Goal: Information Seeking & Learning: Compare options

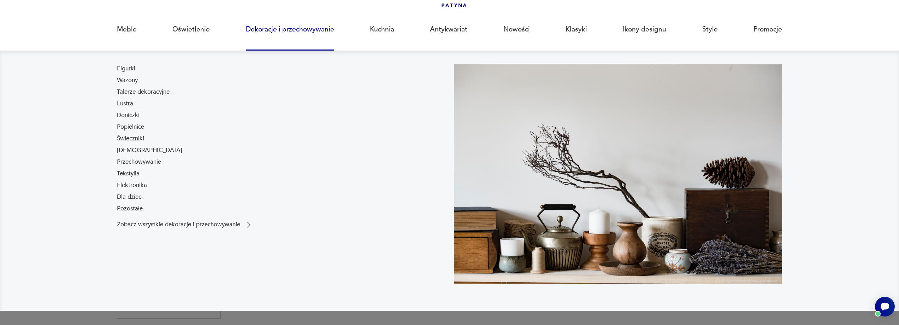
click at [272, 27] on link "Dekoracje i przechowywanie" at bounding box center [290, 29] width 88 height 32
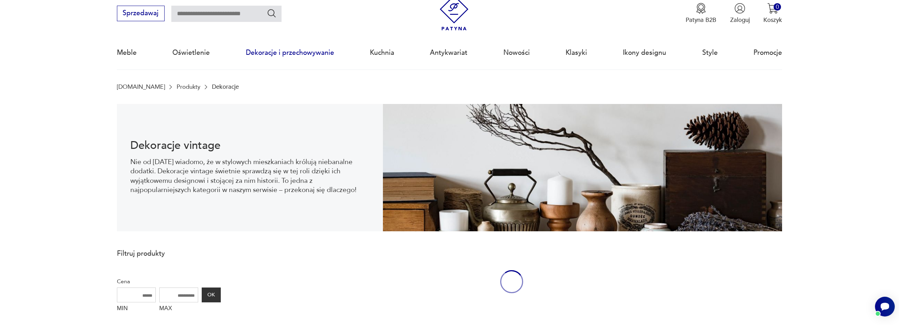
scroll to position [23, 0]
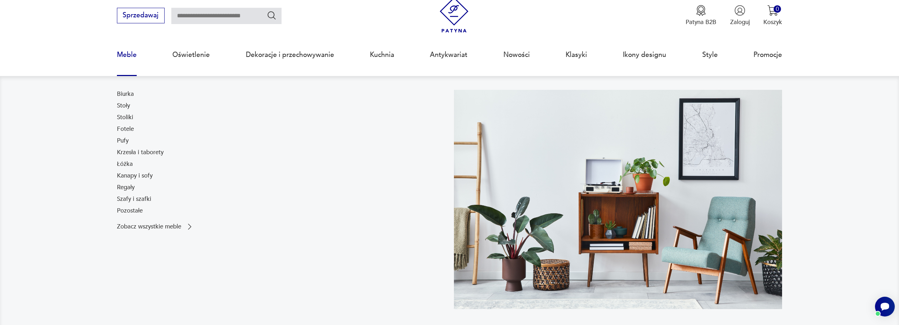
click at [122, 54] on link "Meble" at bounding box center [127, 55] width 20 height 32
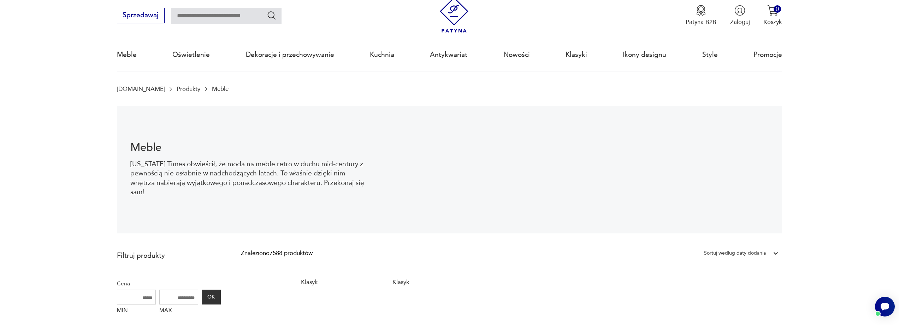
scroll to position [35, 0]
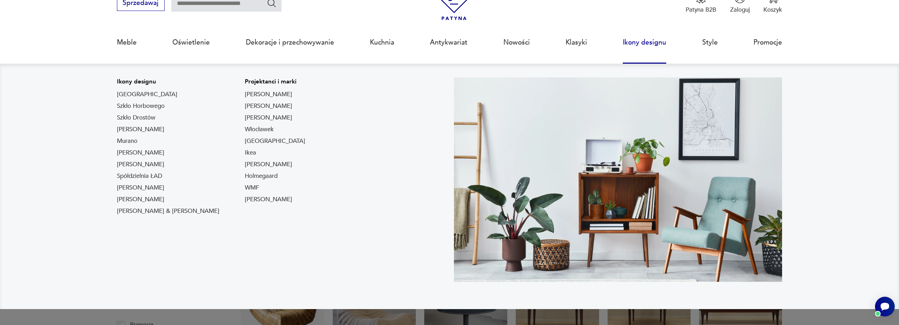
click at [640, 45] on link "Ikony designu" at bounding box center [644, 42] width 43 height 32
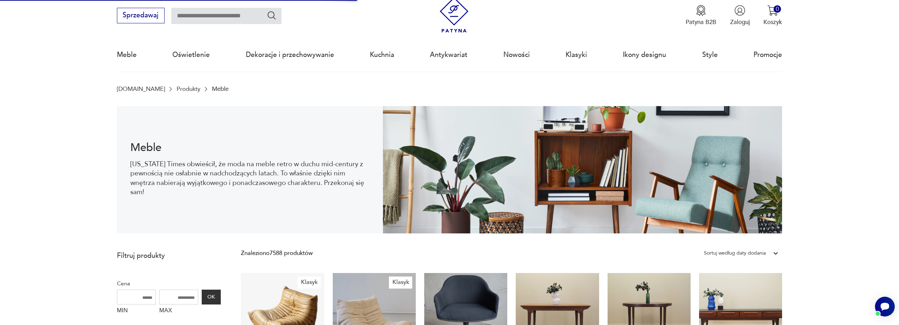
scroll to position [0, 0]
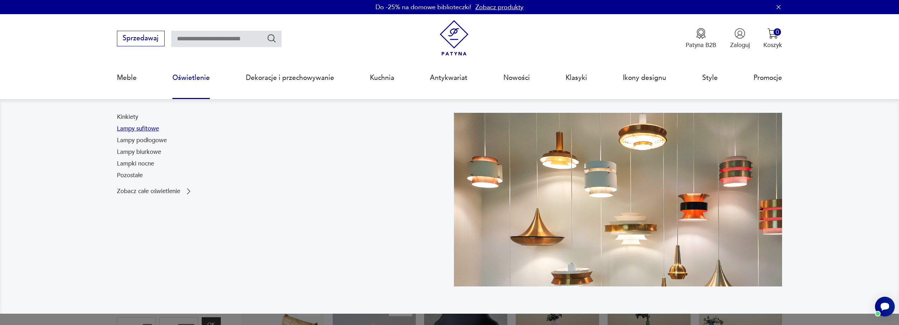
click at [138, 127] on link "Lampy sufitowe" at bounding box center [138, 128] width 42 height 8
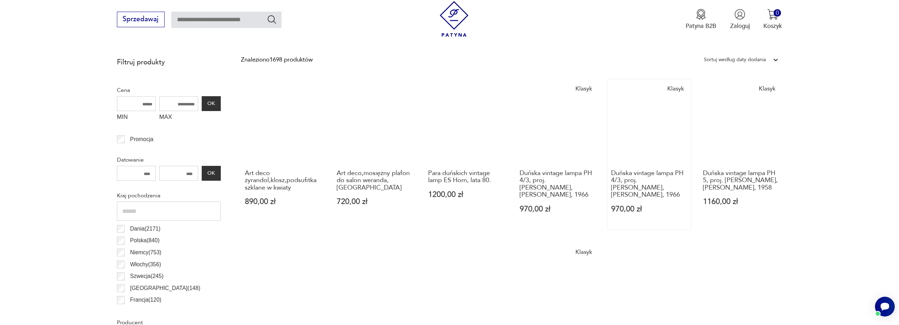
scroll to position [199, 0]
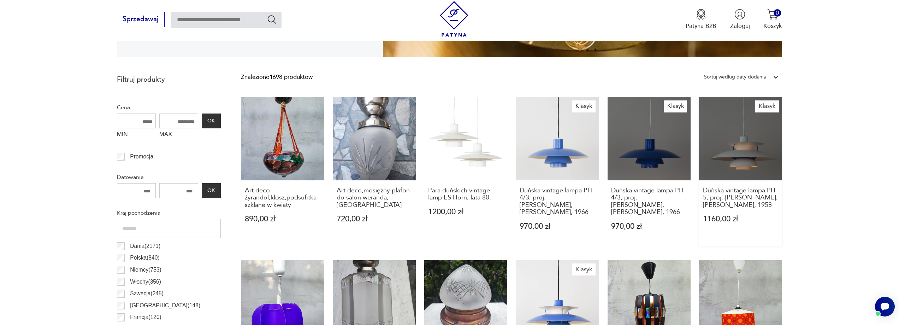
click at [743, 135] on link "Klasyk Duńska vintage lampa PH 5, proj. [PERSON_NAME], [PERSON_NAME], 1958 1160…" at bounding box center [740, 171] width 83 height 149
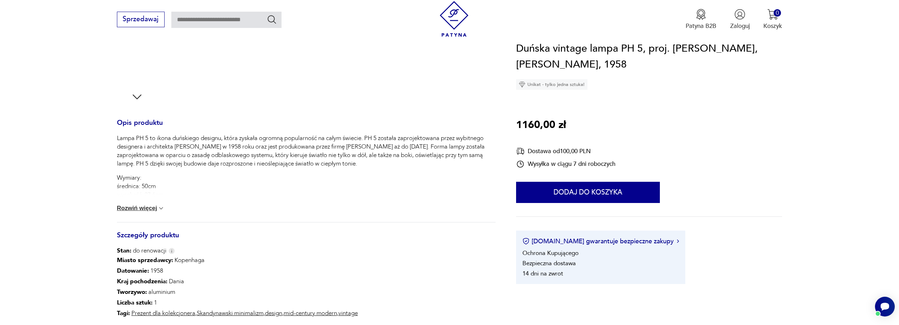
scroll to position [247, 0]
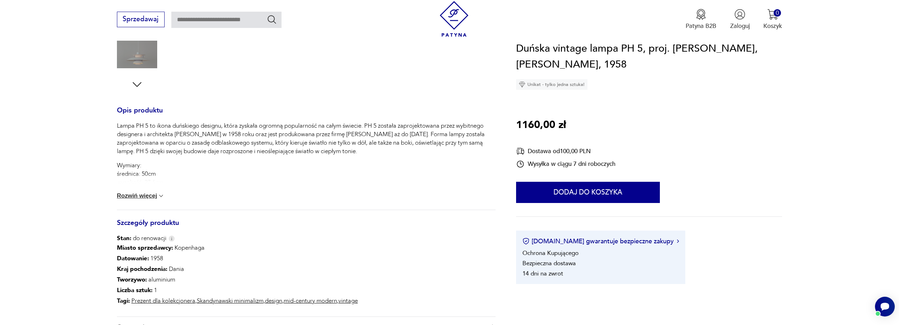
click at [123, 192] on button "Rozwiń więcej" at bounding box center [141, 195] width 48 height 7
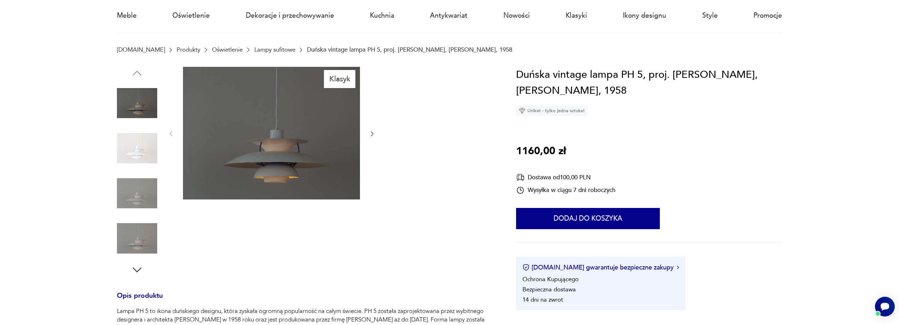
scroll to position [0, 0]
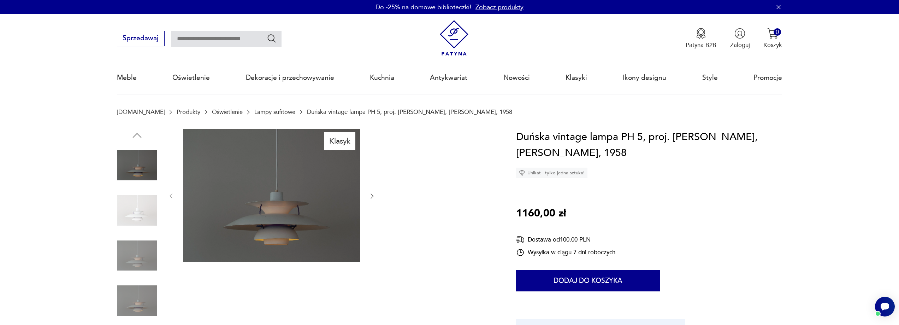
click at [372, 198] on icon "button" at bounding box center [371, 195] width 7 height 7
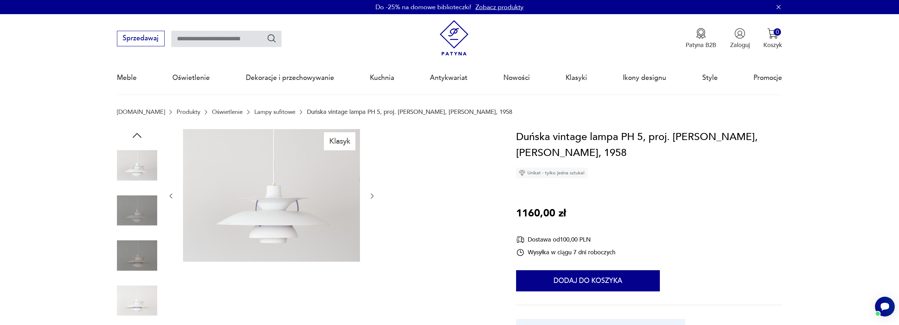
click at [372, 198] on icon "button" at bounding box center [371, 195] width 7 height 7
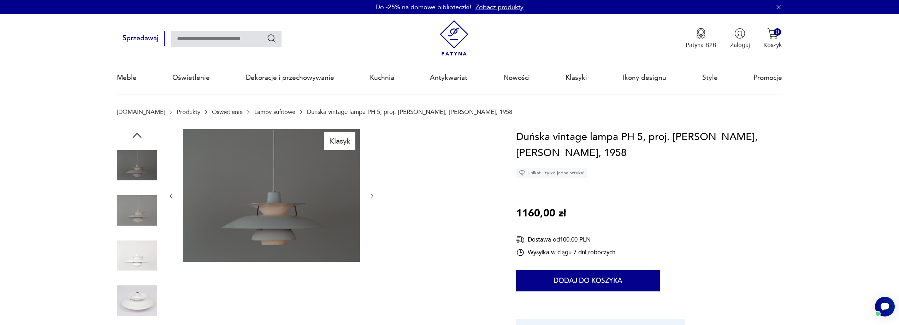
click at [372, 198] on icon "button" at bounding box center [371, 195] width 7 height 7
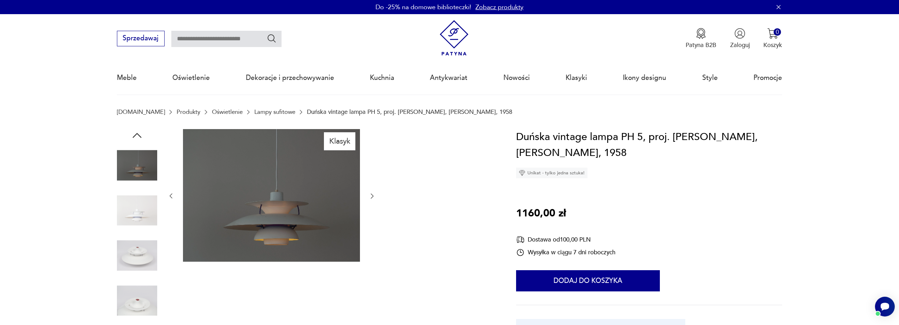
click at [372, 198] on icon "button" at bounding box center [371, 195] width 7 height 7
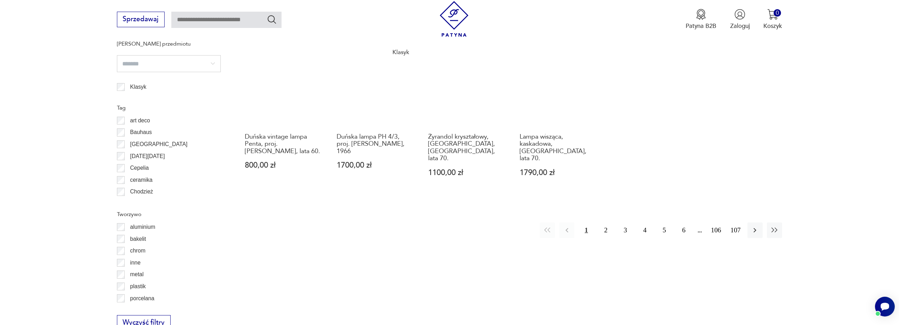
scroll to position [589, 0]
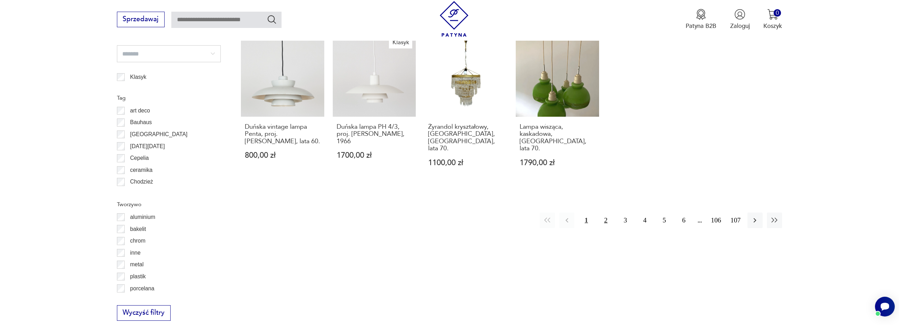
click at [606, 212] on button "2" at bounding box center [605, 219] width 15 height 15
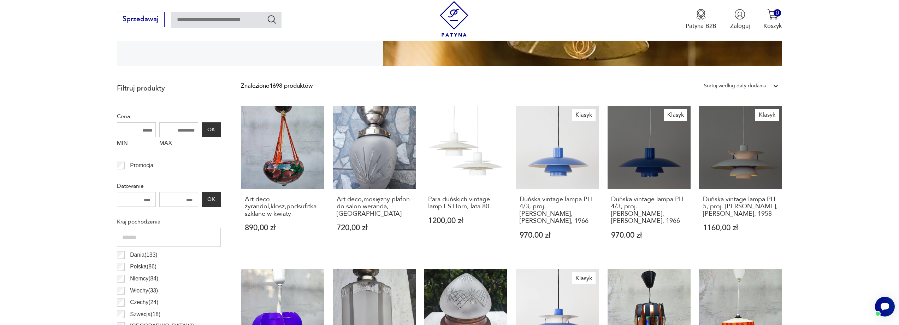
scroll to position [164, 0]
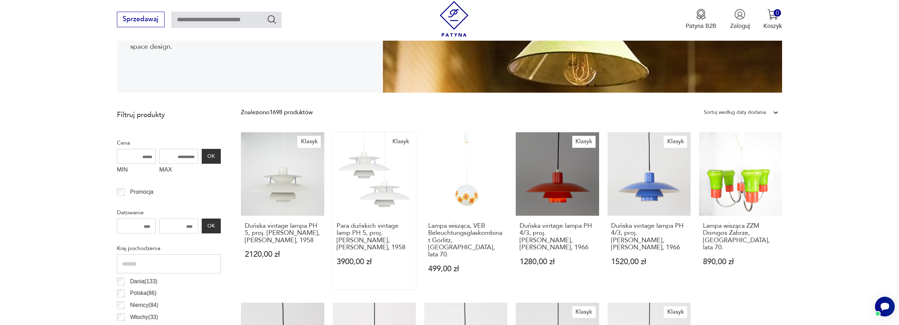
click at [361, 169] on link "Klasyk Para duńskich vintage lamp PH 5, proj. [PERSON_NAME], [PERSON_NAME], 195…" at bounding box center [374, 210] width 83 height 156
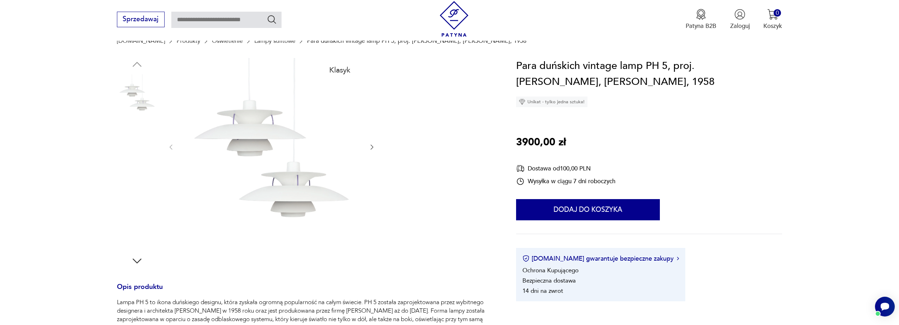
scroll to position [71, 0]
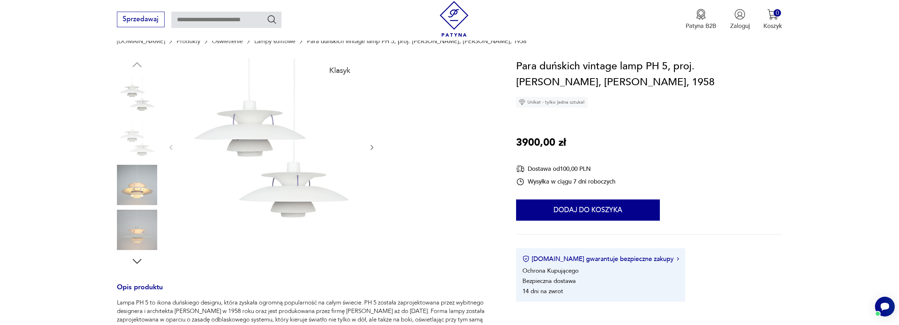
click at [371, 150] on icon "button" at bounding box center [371, 147] width 7 height 7
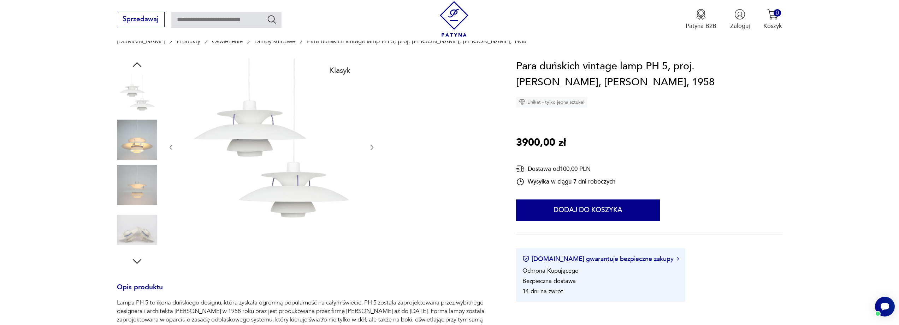
click at [371, 150] on icon "button" at bounding box center [371, 147] width 7 height 7
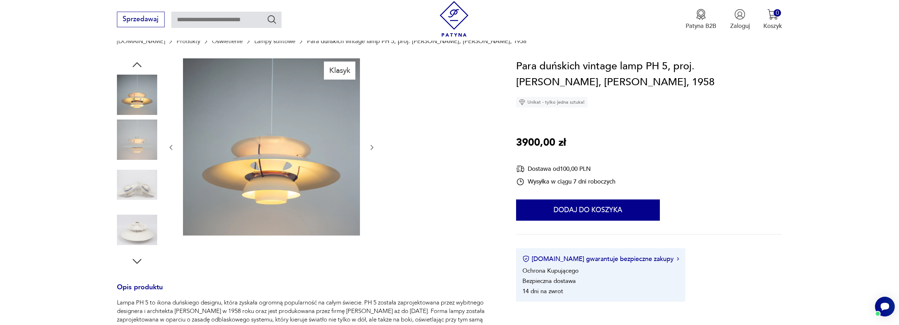
click at [371, 150] on icon "button" at bounding box center [371, 147] width 7 height 7
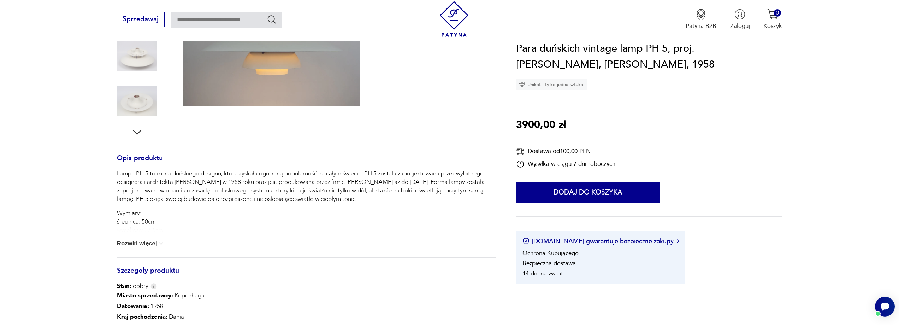
scroll to position [212, 0]
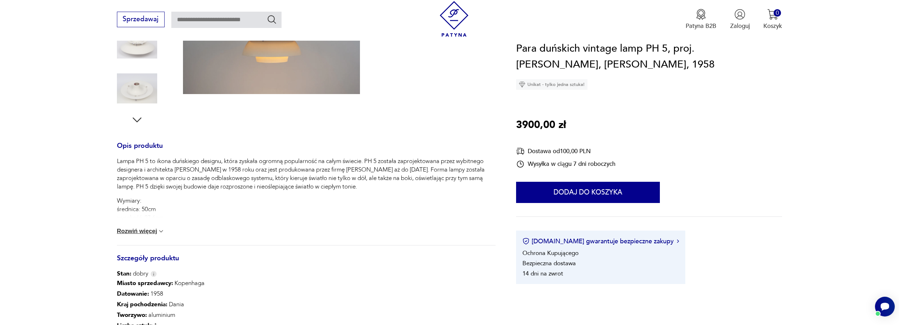
click at [144, 230] on button "Rozwiń więcej" at bounding box center [141, 230] width 48 height 7
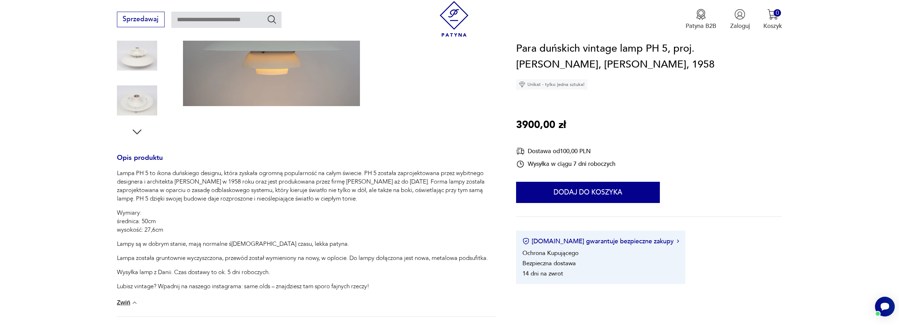
scroll to position [106, 0]
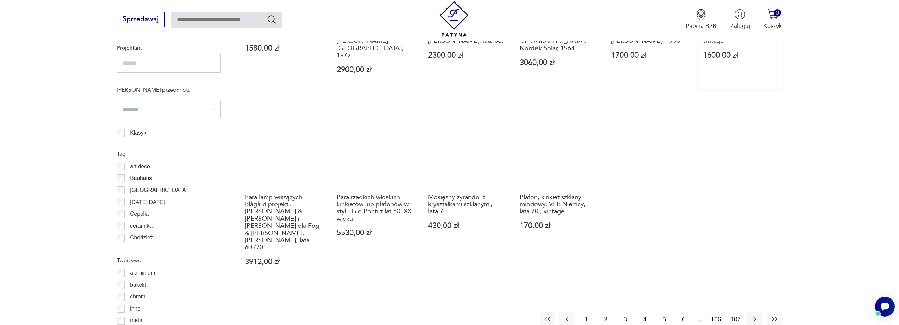
scroll to position [552, 0]
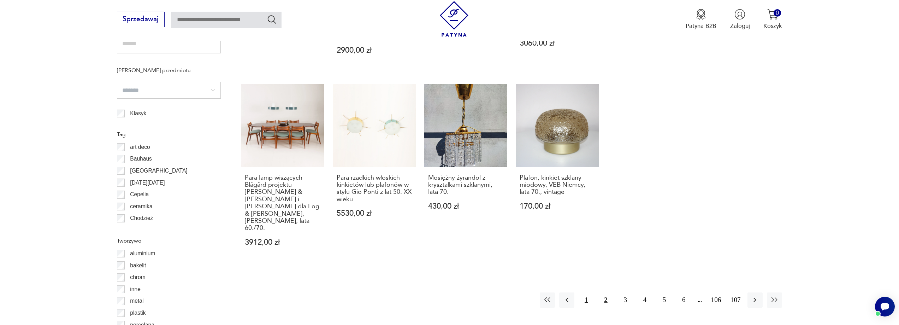
click at [588, 292] on button "1" at bounding box center [586, 299] width 15 height 15
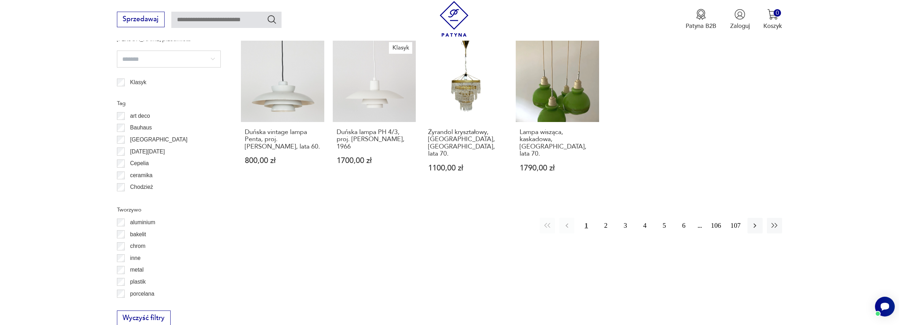
scroll to position [587, 0]
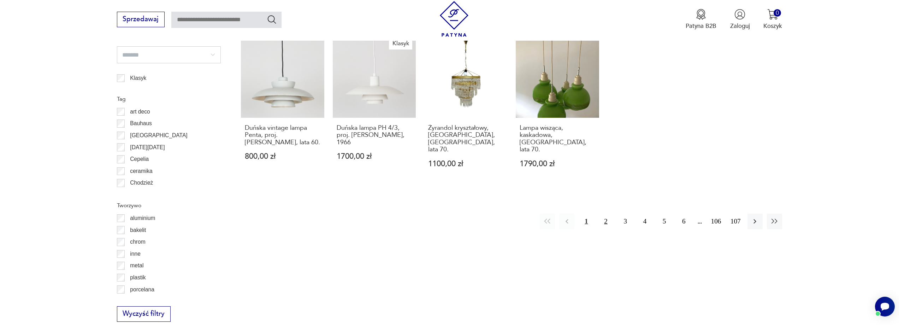
click at [604, 213] on button "2" at bounding box center [605, 220] width 15 height 15
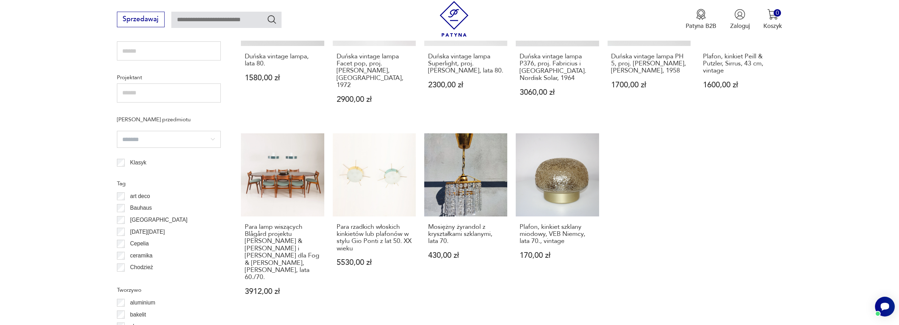
scroll to position [587, 0]
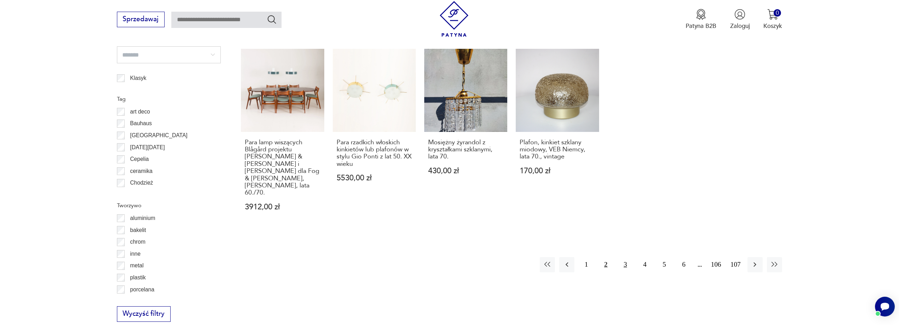
click at [627, 257] on button "3" at bounding box center [625, 264] width 15 height 15
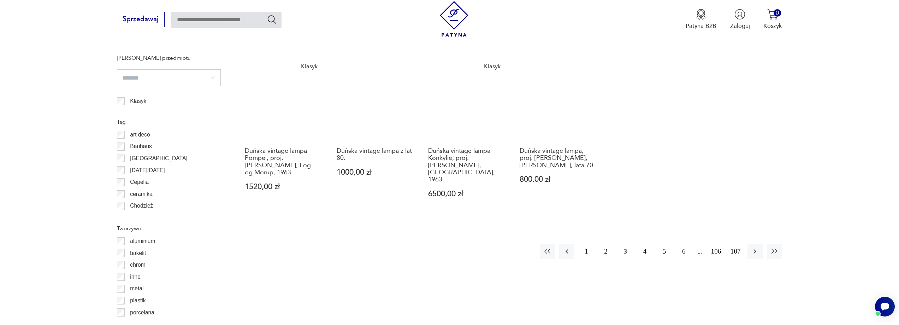
scroll to position [552, 0]
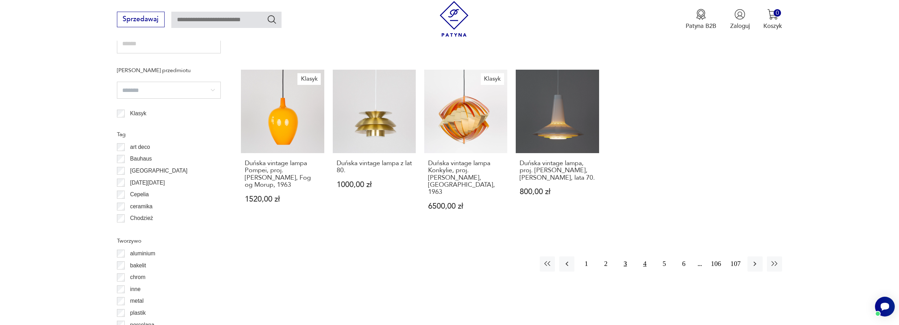
click at [645, 256] on button "4" at bounding box center [644, 263] width 15 height 15
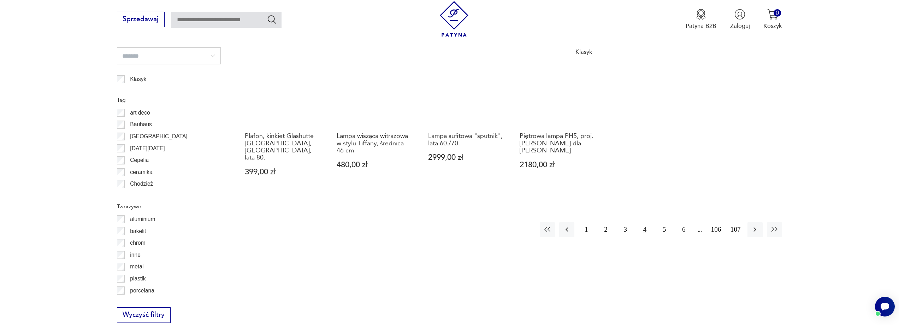
scroll to position [587, 0]
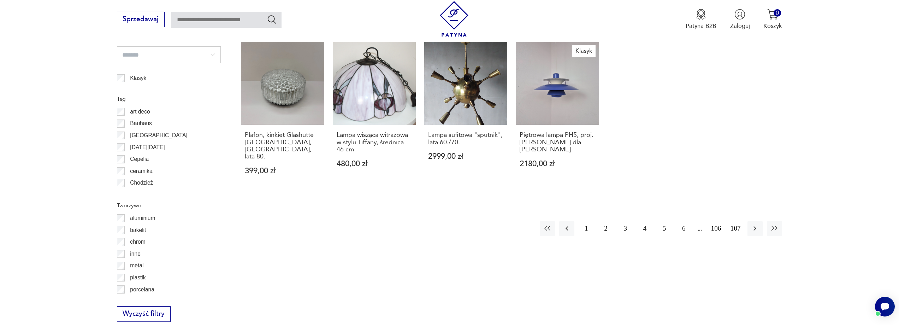
click at [663, 221] on button "5" at bounding box center [664, 228] width 15 height 15
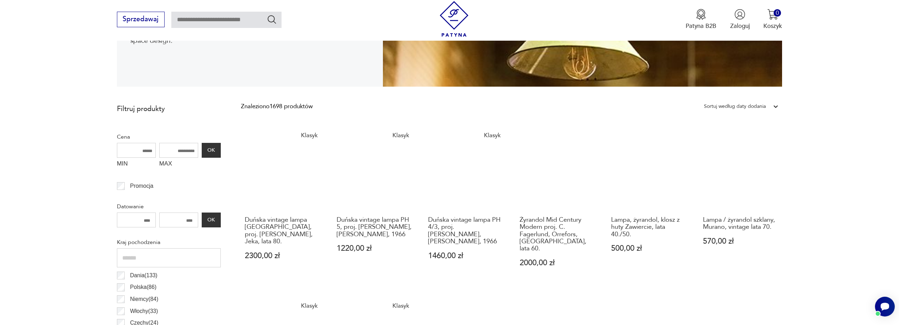
scroll to position [164, 0]
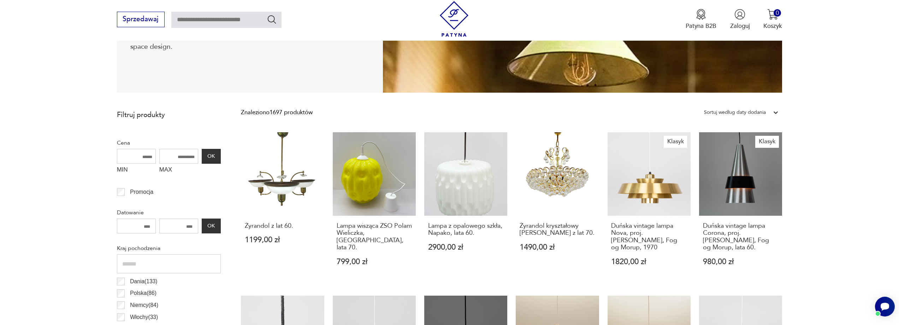
click at [203, 21] on input "text" at bounding box center [226, 20] width 110 height 16
type input "****"
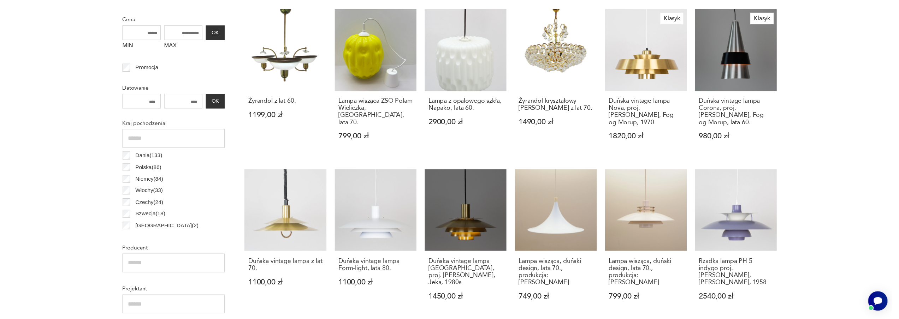
scroll to position [45, 0]
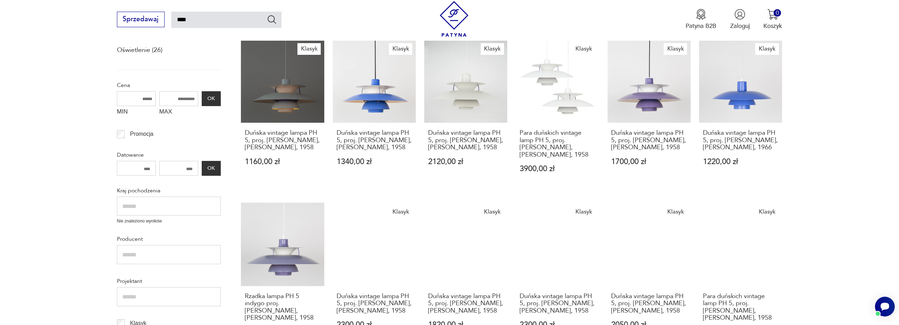
scroll to position [116, 0]
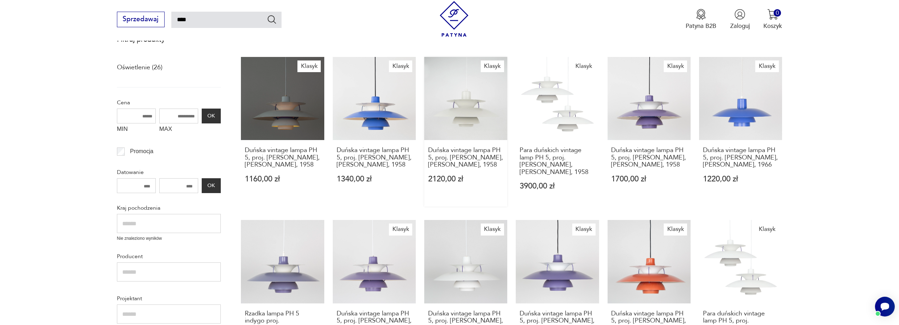
click at [462, 110] on link "Klasyk Duńska vintage lampa PH 5, proj. [PERSON_NAME], [PERSON_NAME], 1958 2120…" at bounding box center [465, 131] width 83 height 149
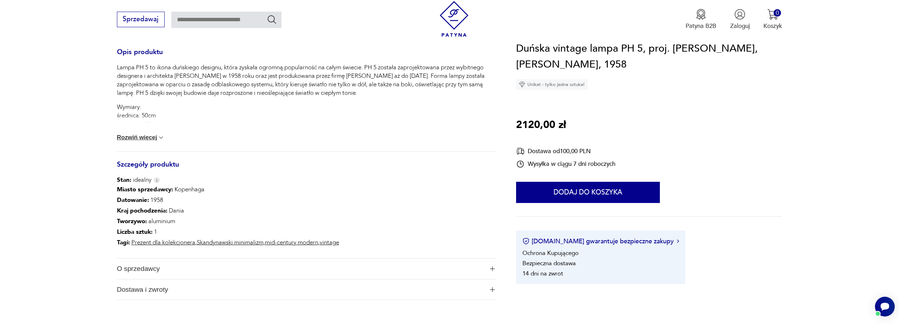
scroll to position [318, 0]
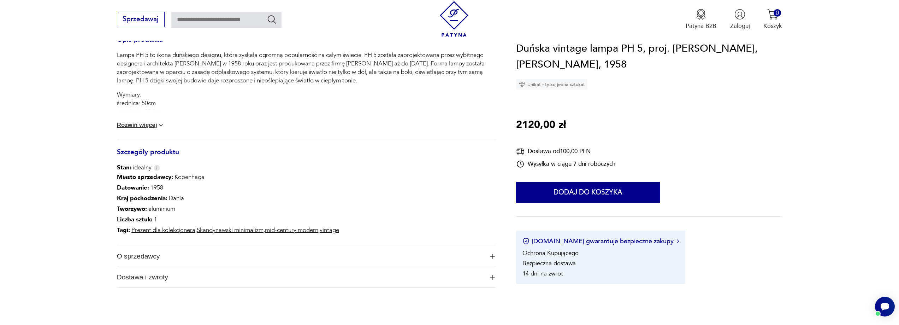
click at [137, 125] on button "Rozwiń więcej" at bounding box center [141, 125] width 48 height 7
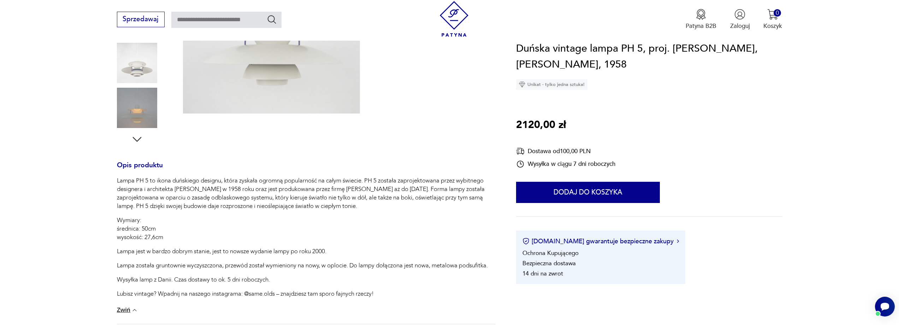
scroll to position [106, 0]
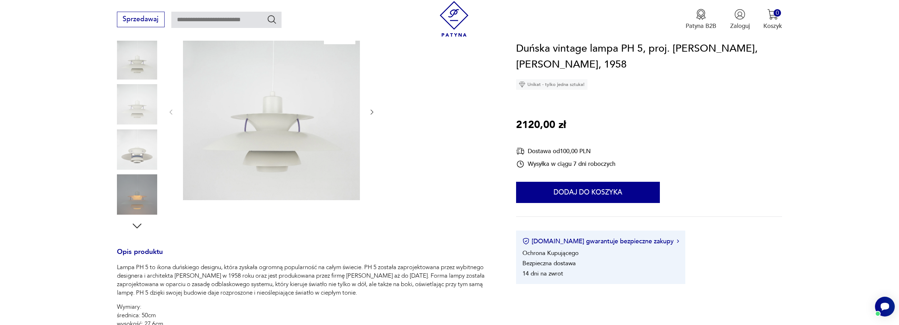
click at [371, 113] on icon "button" at bounding box center [371, 111] width 7 height 7
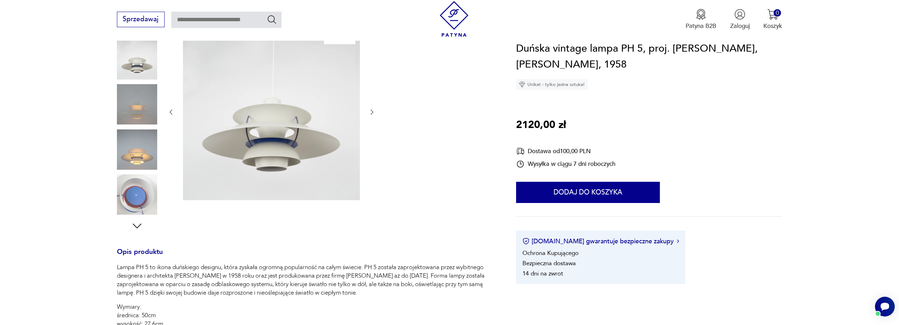
click at [371, 113] on icon "button" at bounding box center [371, 111] width 7 height 7
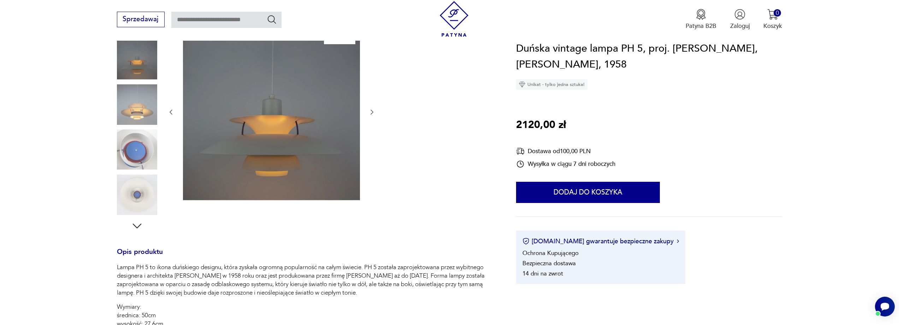
click at [371, 113] on icon "button" at bounding box center [371, 111] width 7 height 7
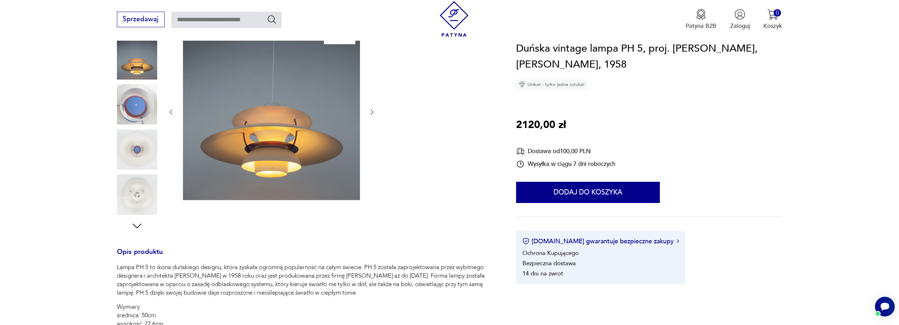
click at [371, 113] on icon "button" at bounding box center [371, 111] width 7 height 7
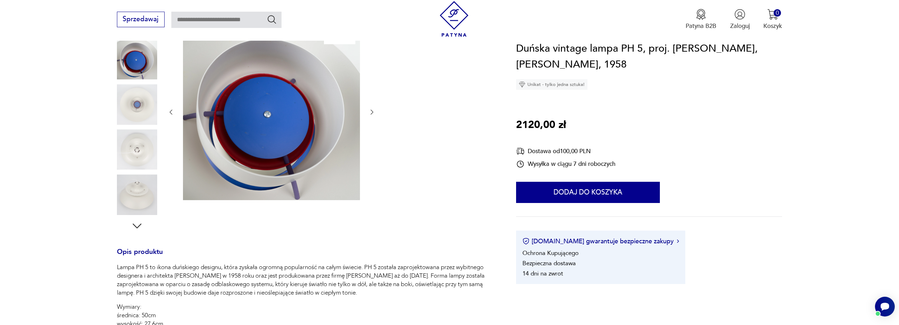
type input "****"
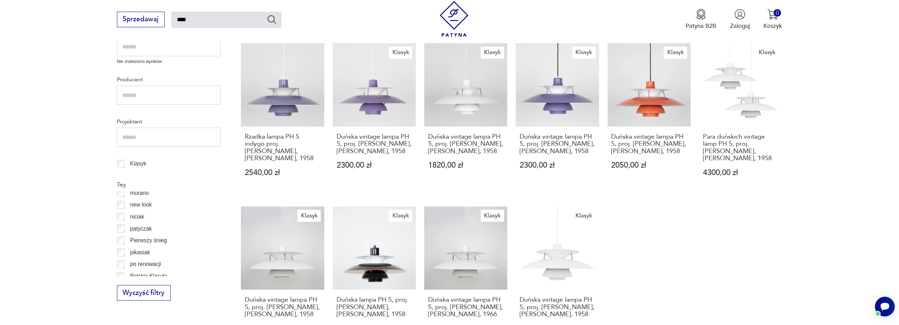
scroll to position [424, 0]
click at [128, 143] on input "text" at bounding box center [169, 137] width 104 height 19
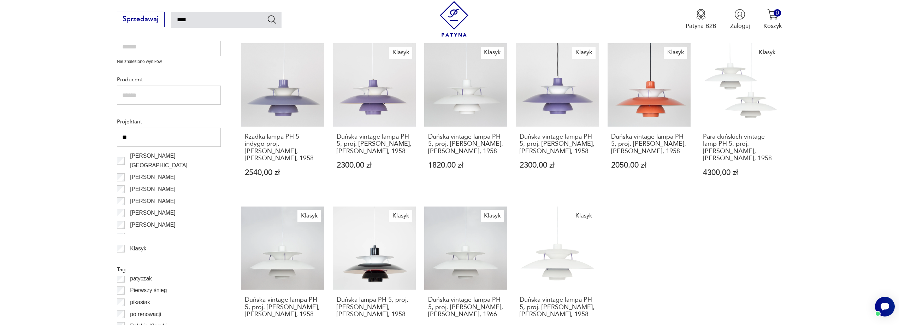
scroll to position [0, 0]
drag, startPoint x: 165, startPoint y: 138, endPoint x: 114, endPoint y: 131, distance: 52.1
click at [114, 131] on section "Filtruj produkty Oświetlenie (26) Cena MIN MAX OK Promocja Datowanie OK Kraj po…" at bounding box center [449, 144] width 899 height 580
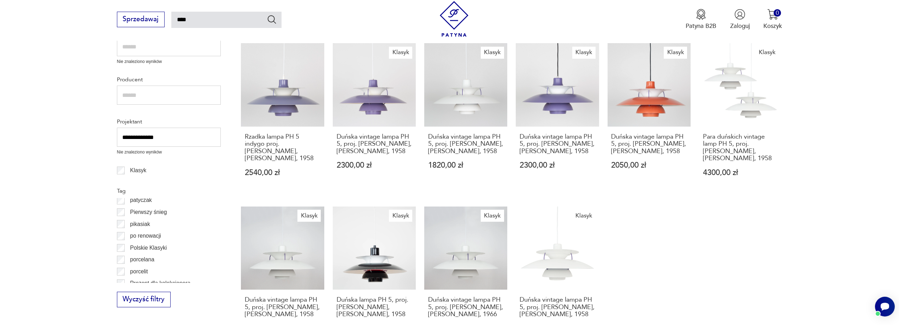
type input "**********"
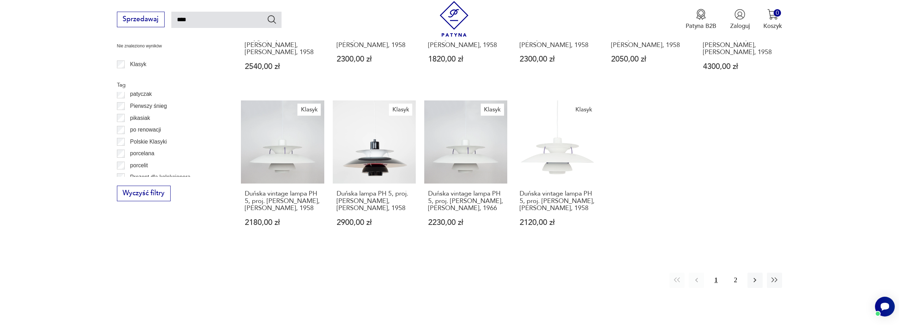
scroll to position [363, 0]
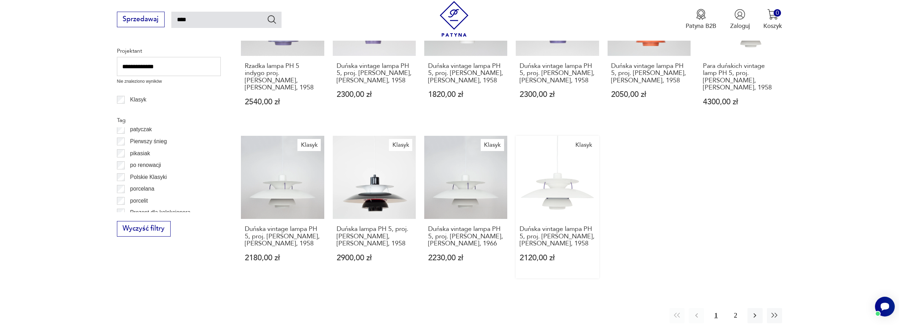
click at [561, 179] on link "Klasyk Duńska vintage lampa PH 5, proj. [PERSON_NAME], [PERSON_NAME], 1958 2120…" at bounding box center [557, 207] width 83 height 142
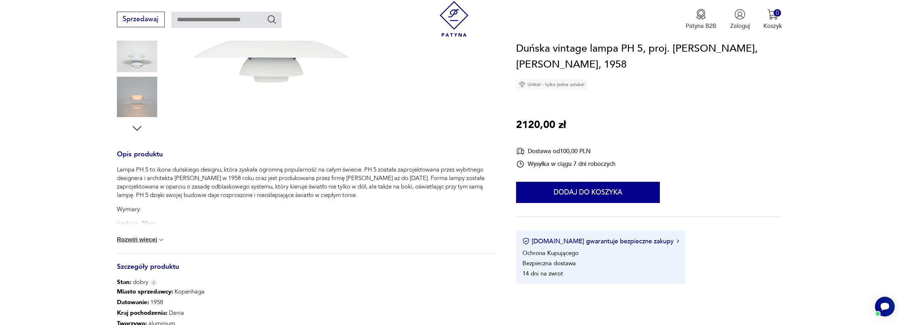
scroll to position [247, 0]
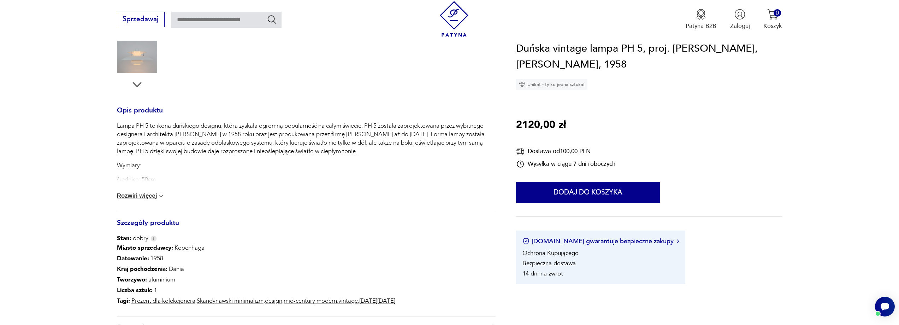
click at [146, 194] on button "Rozwiń więcej" at bounding box center [141, 195] width 48 height 7
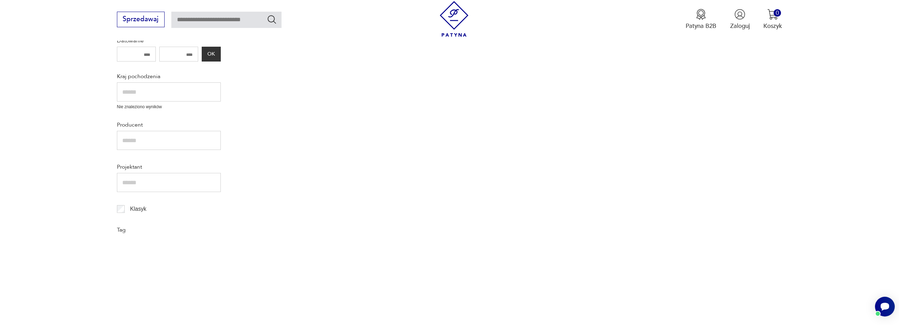
type input "****"
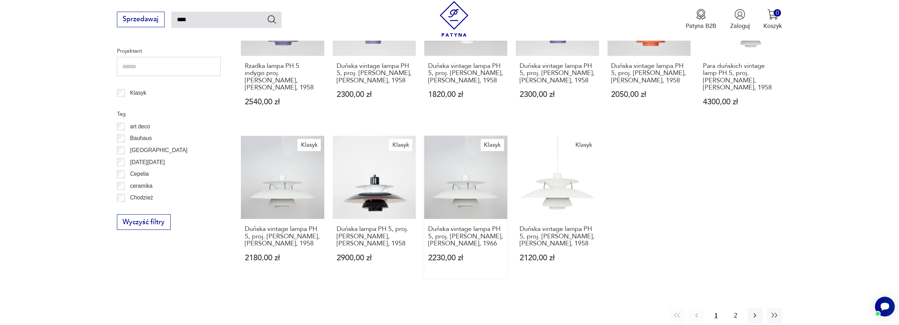
click at [469, 193] on link "Klasyk Duńska vintage lampa PH 5, proj. [PERSON_NAME], [PERSON_NAME], 1966 2230…" at bounding box center [465, 207] width 83 height 142
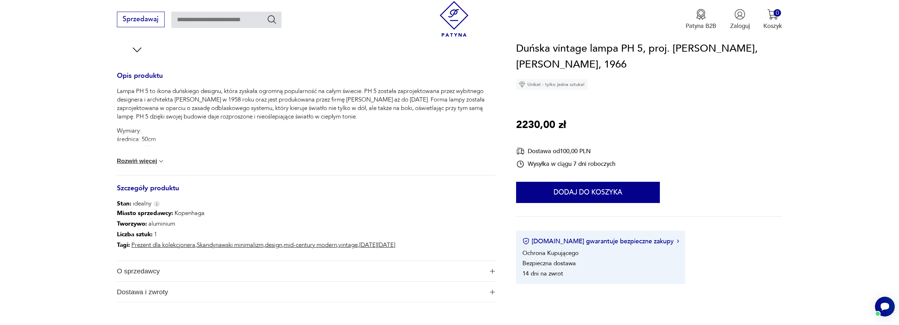
scroll to position [283, 0]
click at [139, 161] on button "Rozwiń więcej" at bounding box center [141, 160] width 48 height 7
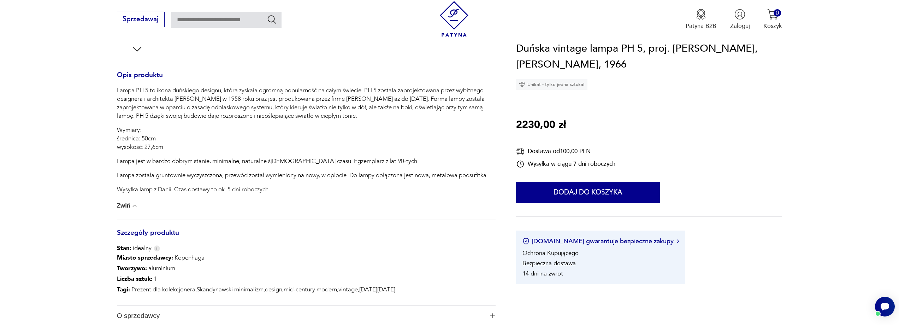
type input "****"
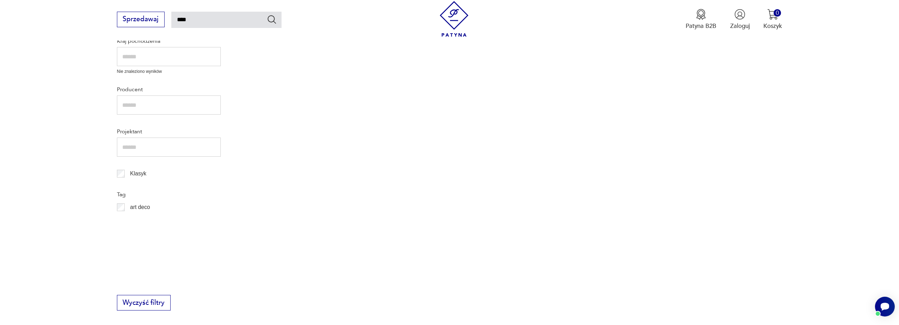
scroll to position [363, 0]
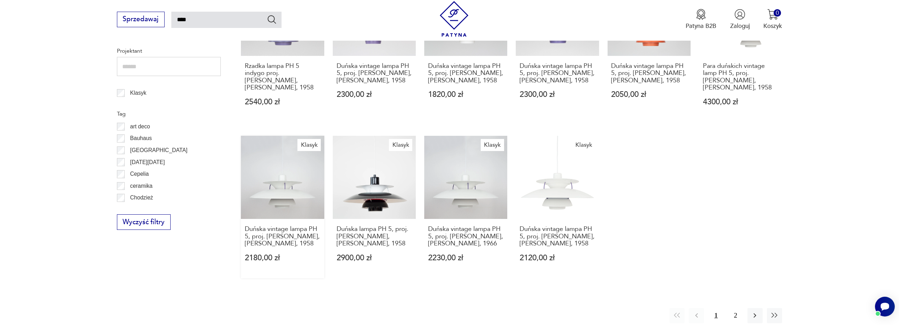
click at [261, 189] on link "Klasyk Duńska vintage lampa PH 5, proj. [PERSON_NAME], [PERSON_NAME], 1958 2180…" at bounding box center [282, 207] width 83 height 142
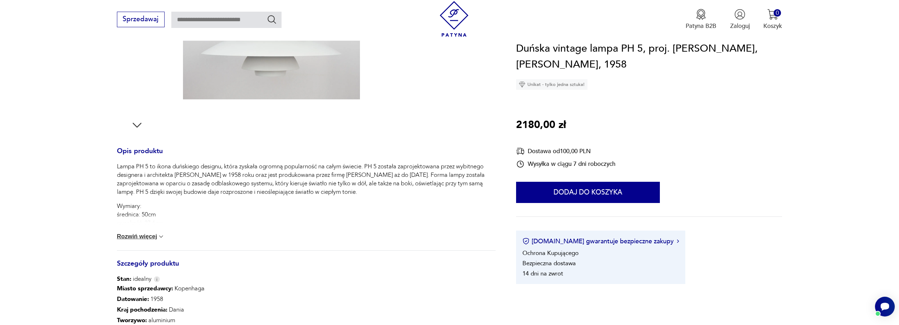
scroll to position [212, 0]
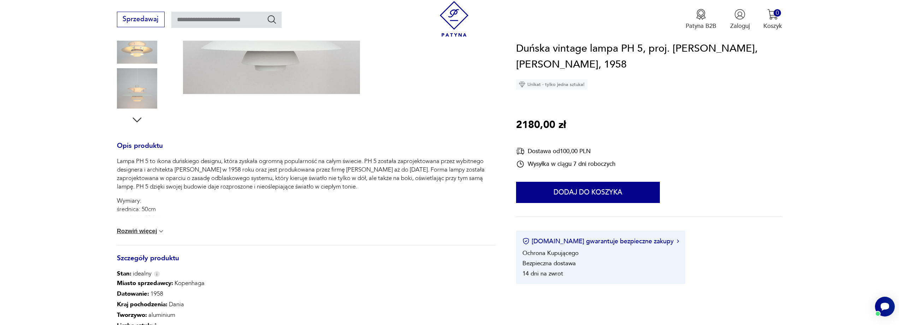
click at [152, 232] on button "Rozwiń więcej" at bounding box center [141, 230] width 48 height 7
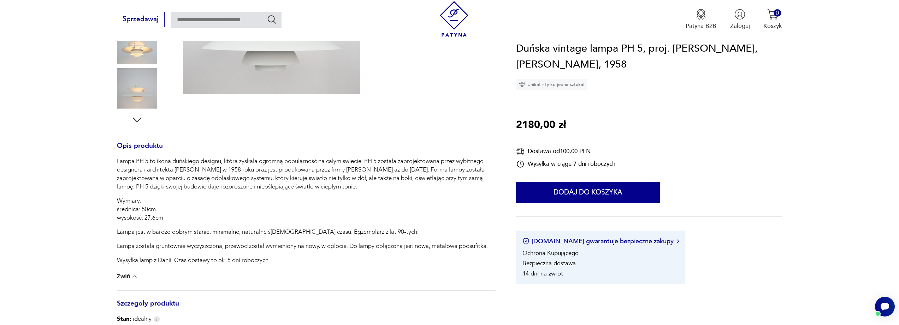
type input "****"
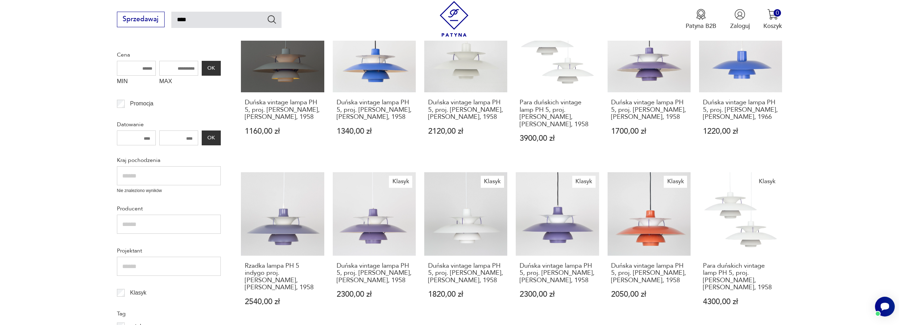
scroll to position [151, 0]
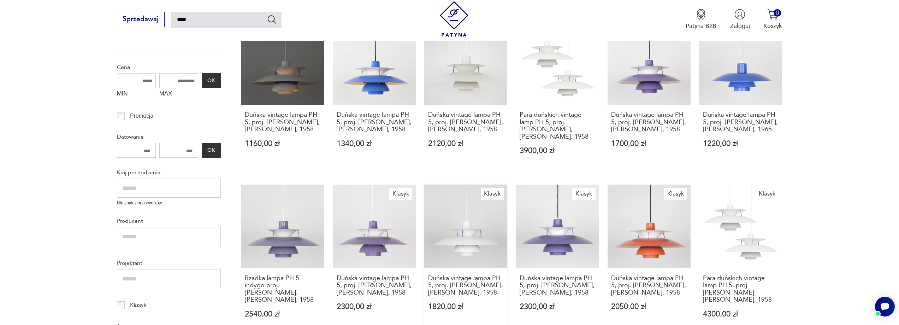
click at [458, 226] on link "Klasyk Duńska vintage lampa PH 5, proj. [PERSON_NAME], [PERSON_NAME], 1958 1820…" at bounding box center [465, 258] width 83 height 149
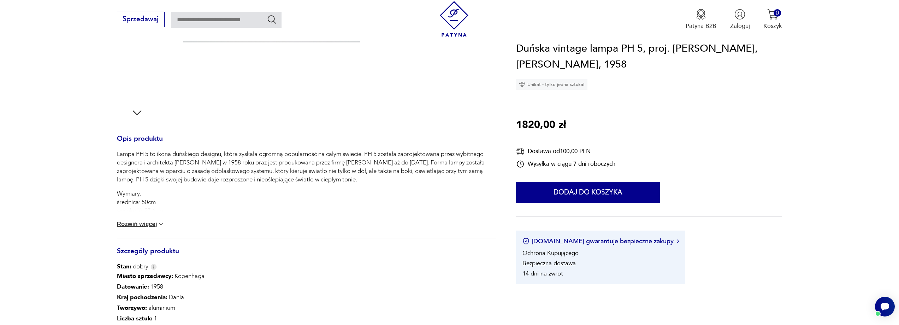
scroll to position [283, 0]
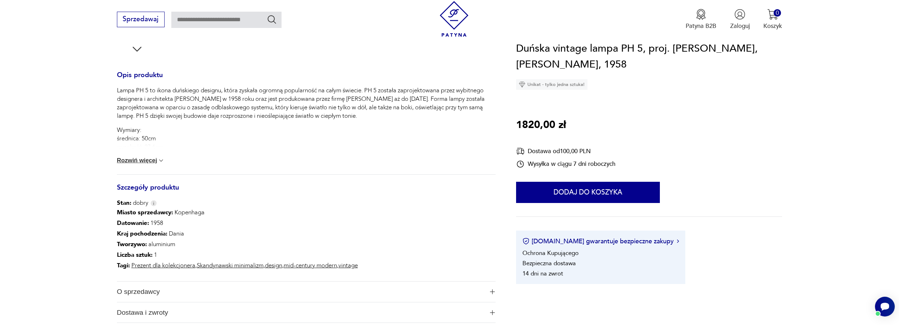
click at [133, 159] on button "Rozwiń więcej" at bounding box center [141, 160] width 48 height 7
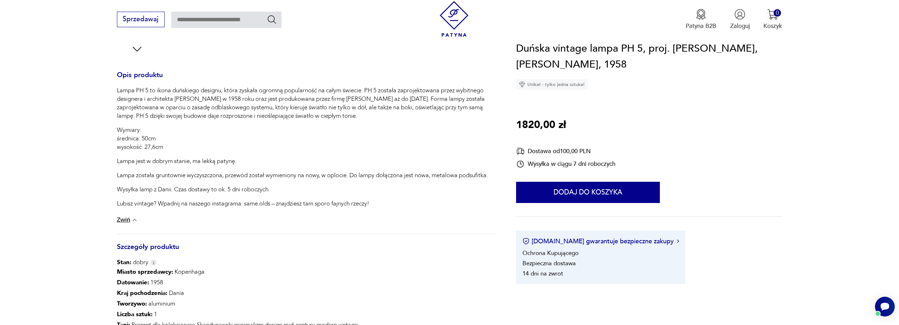
type input "****"
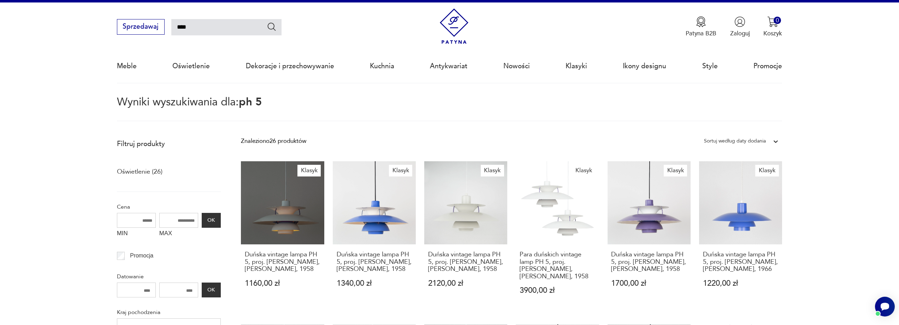
scroll to position [10, 0]
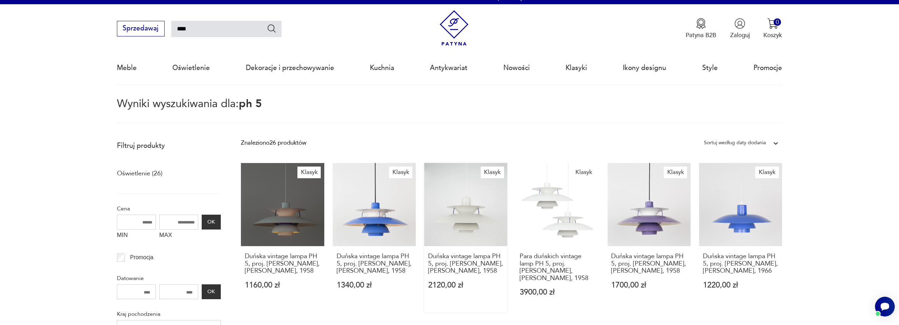
click at [468, 216] on link "Klasyk Duńska vintage lampa PH 5, proj. [PERSON_NAME], [PERSON_NAME], 1958 2120…" at bounding box center [465, 237] width 83 height 149
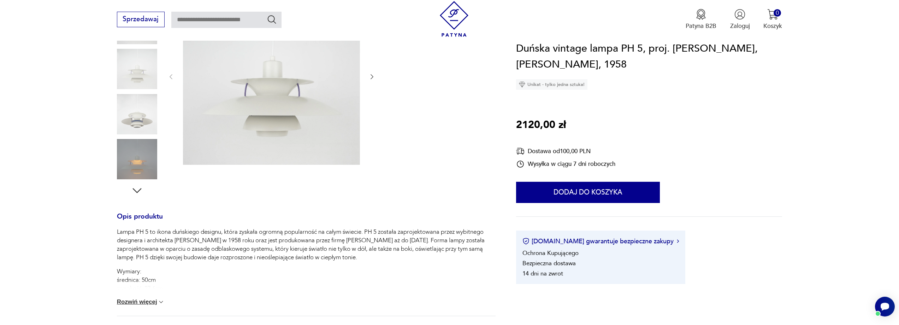
scroll to position [283, 0]
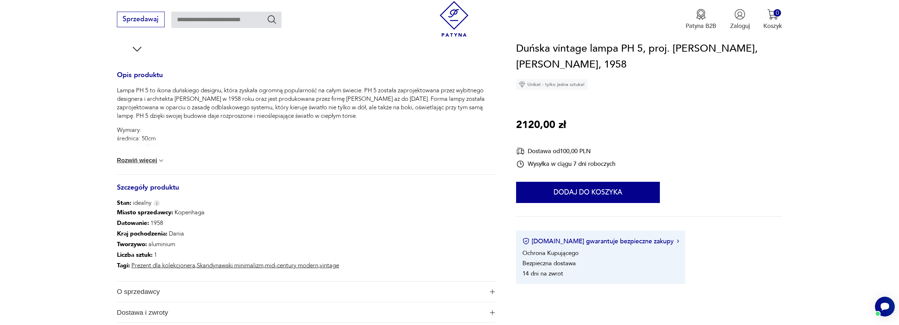
click at [149, 161] on button "Rozwiń więcej" at bounding box center [141, 160] width 48 height 7
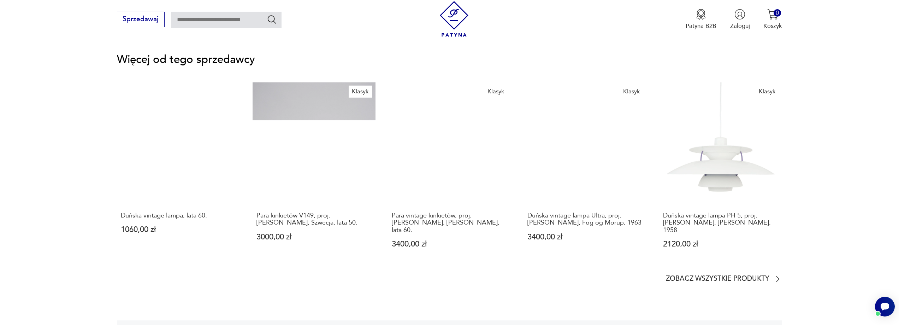
scroll to position [1130, 0]
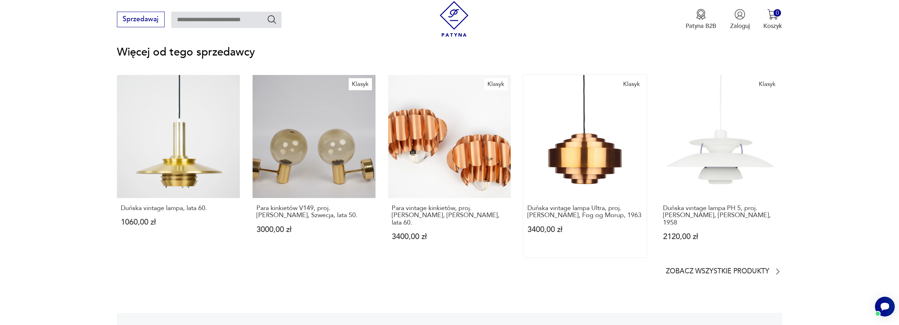
click at [573, 162] on link "Klasyk Duńska vintage lampa Ultra, proj. [PERSON_NAME], Fog og Morup, 1963 3400…" at bounding box center [585, 166] width 123 height 182
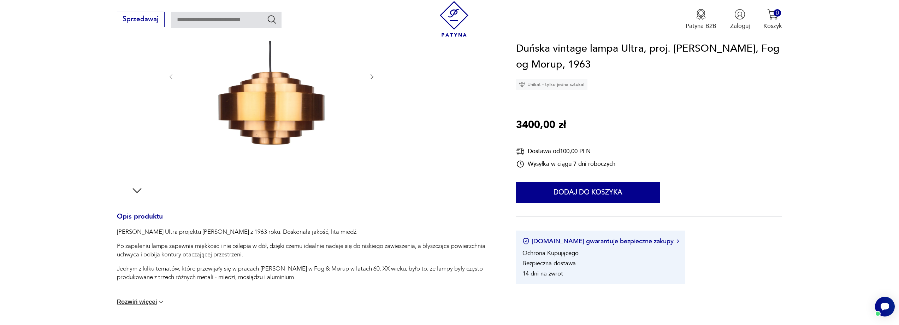
scroll to position [106, 0]
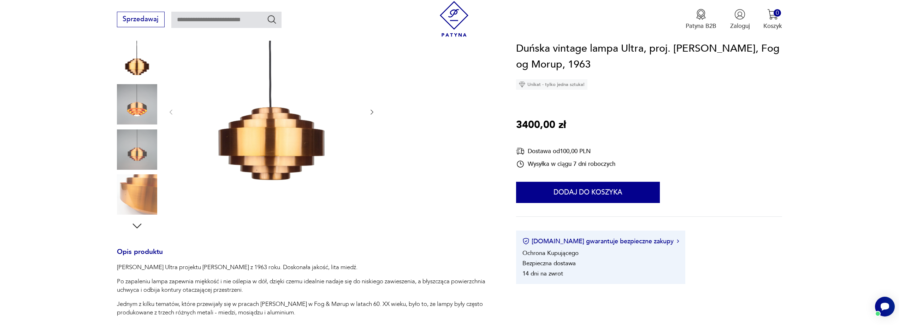
click at [140, 100] on img at bounding box center [137, 104] width 40 height 40
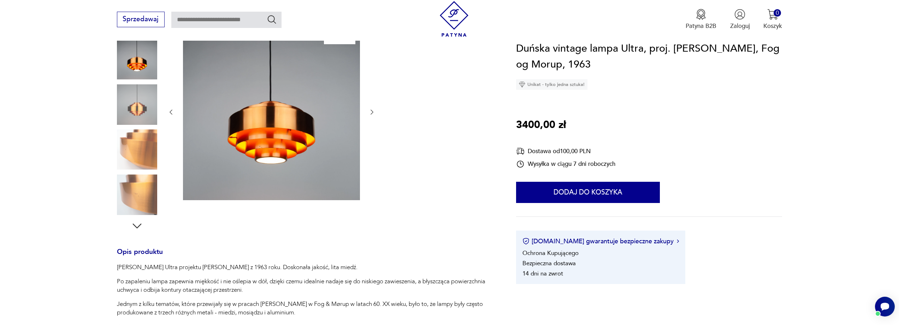
click at [134, 148] on img at bounding box center [137, 149] width 40 height 40
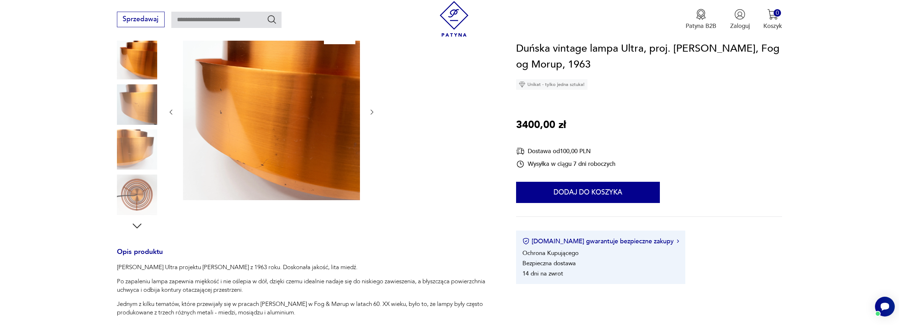
click at [126, 59] on img at bounding box center [137, 59] width 40 height 40
click at [125, 186] on img at bounding box center [137, 194] width 40 height 40
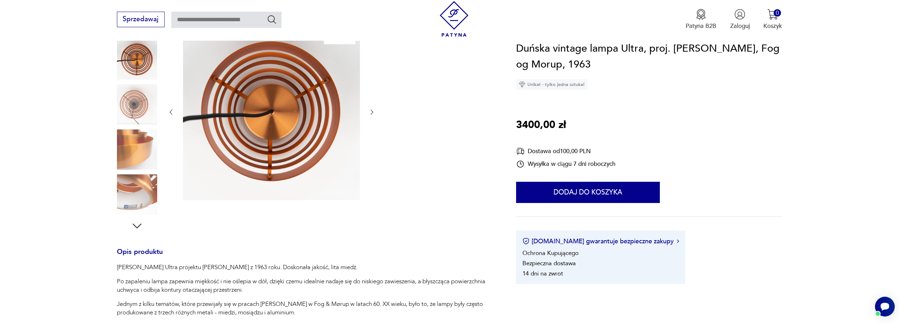
click at [129, 128] on div at bounding box center [137, 127] width 40 height 177
click at [129, 106] on img at bounding box center [137, 104] width 40 height 40
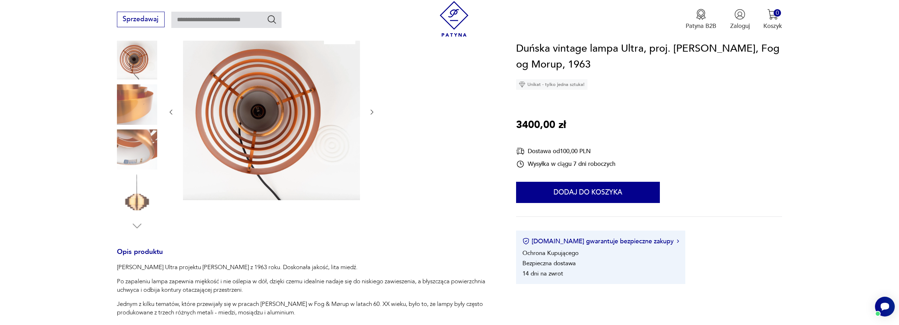
click at [130, 49] on img at bounding box center [137, 59] width 40 height 40
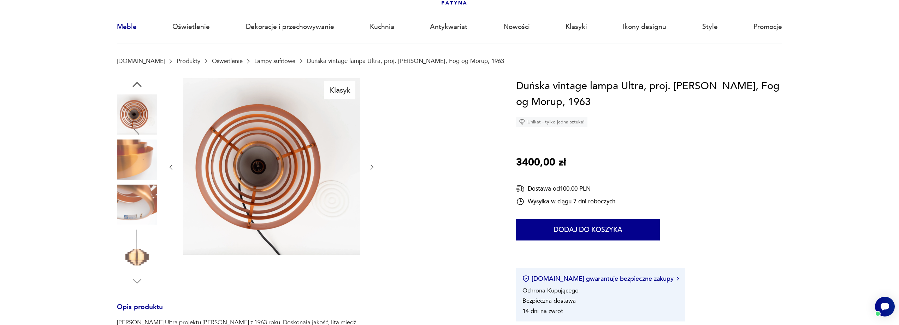
scroll to position [0, 0]
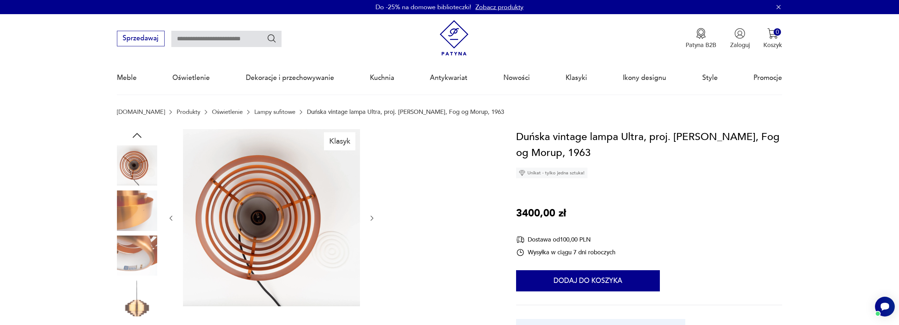
click at [371, 219] on icon "button" at bounding box center [371, 217] width 7 height 7
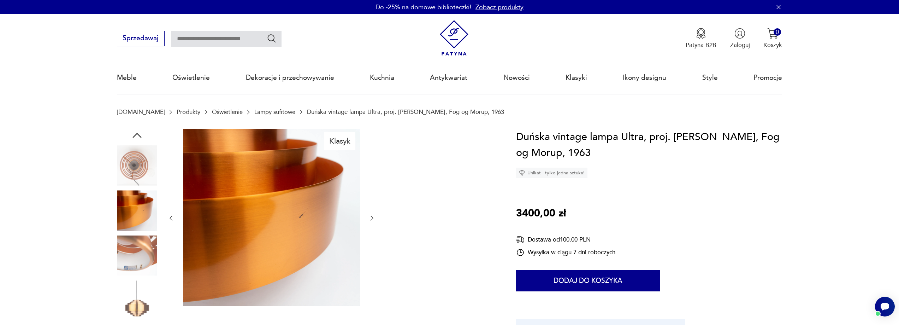
click at [371, 219] on icon "button" at bounding box center [371, 217] width 7 height 7
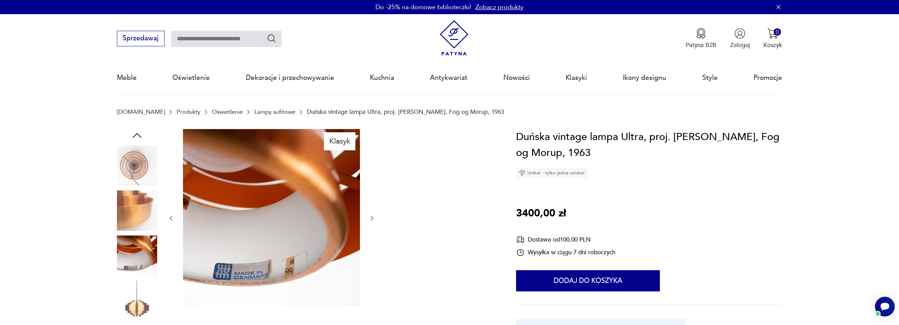
click at [371, 219] on icon "button" at bounding box center [371, 217] width 7 height 7
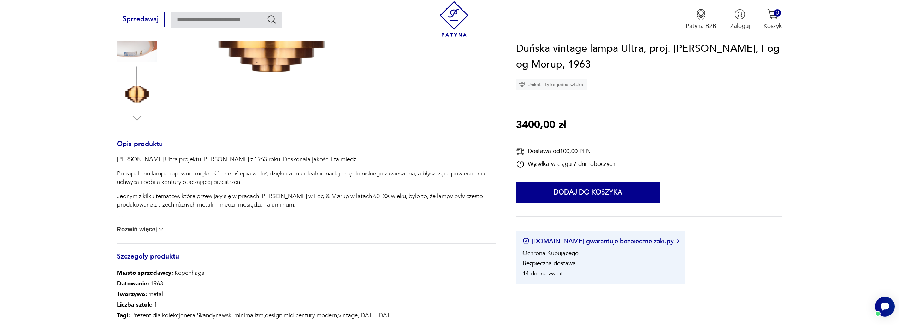
scroll to position [283, 0]
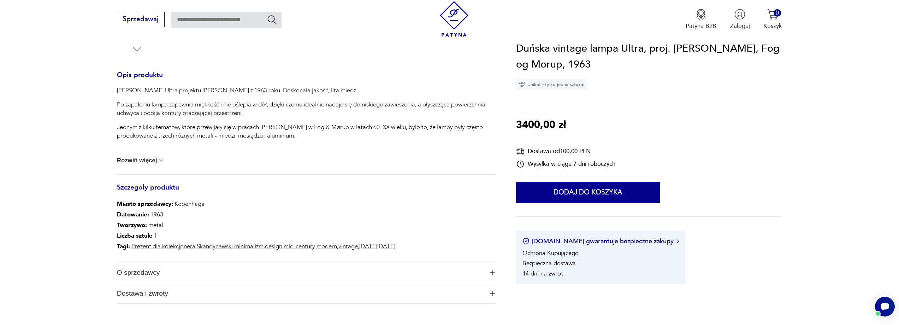
click at [137, 158] on button "Rozwiń więcej" at bounding box center [141, 160] width 48 height 7
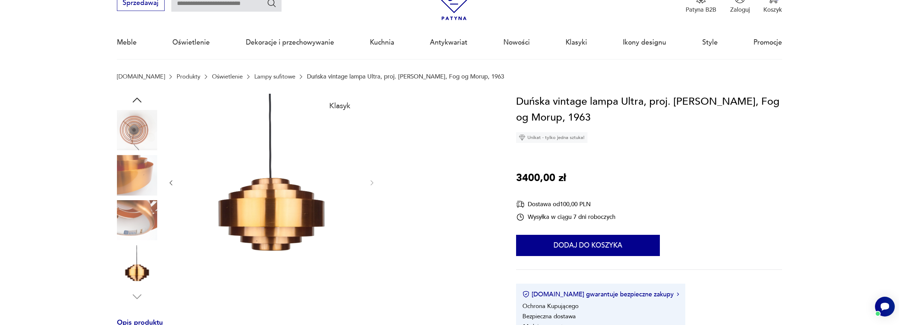
scroll to position [71, 0]
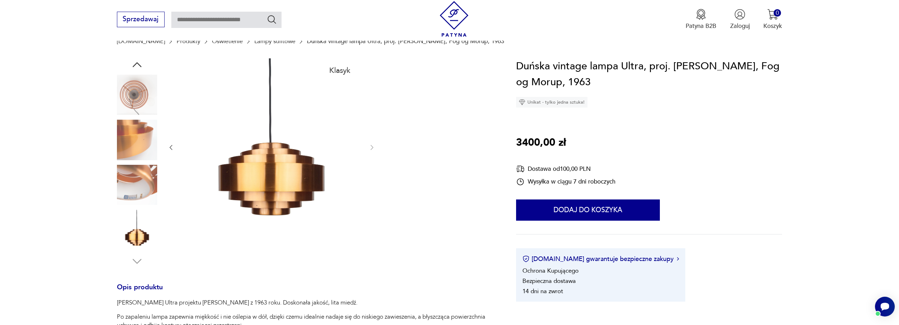
click at [371, 143] on div at bounding box center [271, 147] width 208 height 178
